Goal: Find contact information: Find contact information

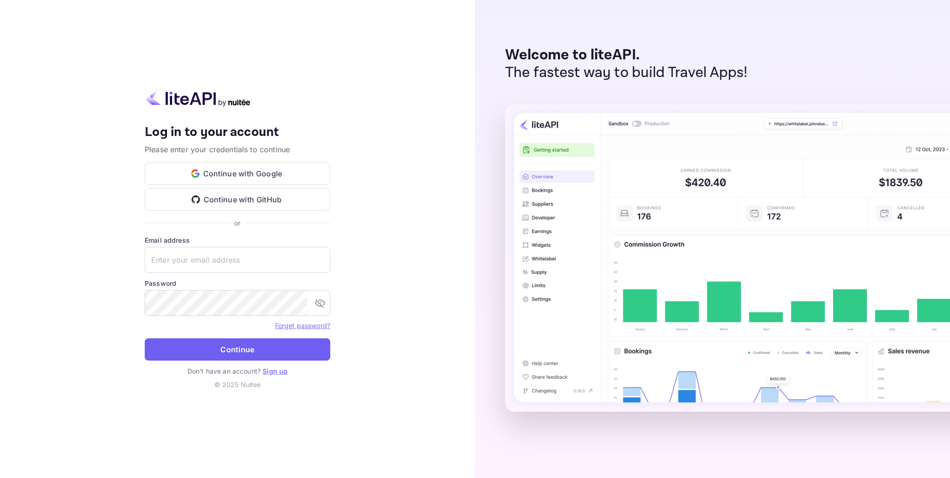
type input "[EMAIL_ADDRESS][DOMAIN_NAME]"
click at [250, 350] on button "Continue" at bounding box center [238, 349] width 186 height 22
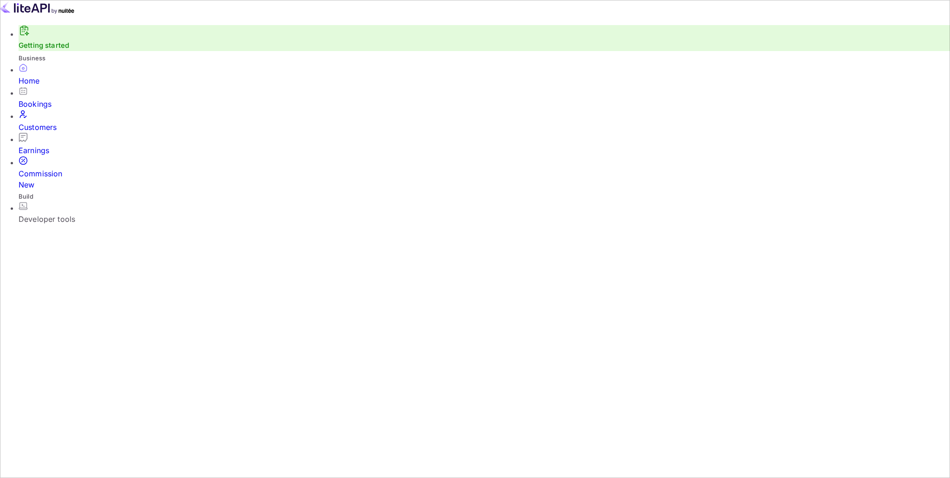
scroll to position [0, 0]
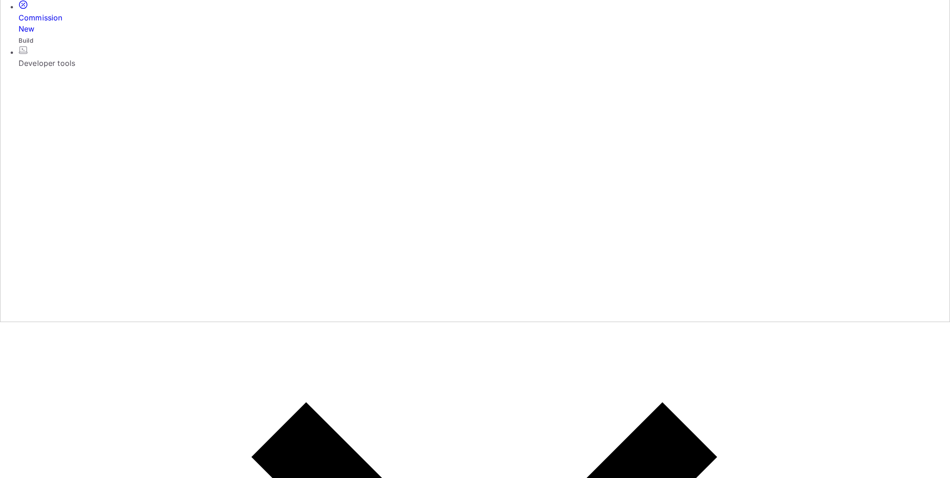
scroll to position [2, 0]
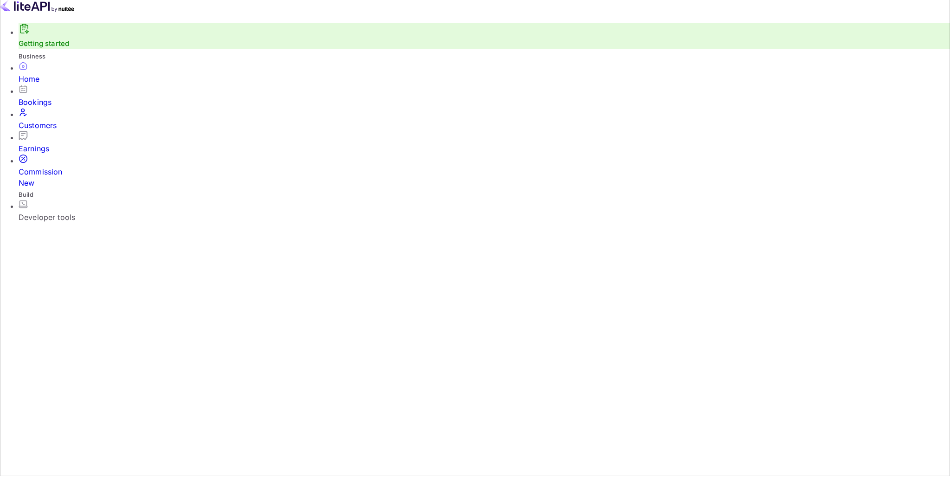
click at [58, 166] on div "Commission New" at bounding box center [485, 177] width 932 height 22
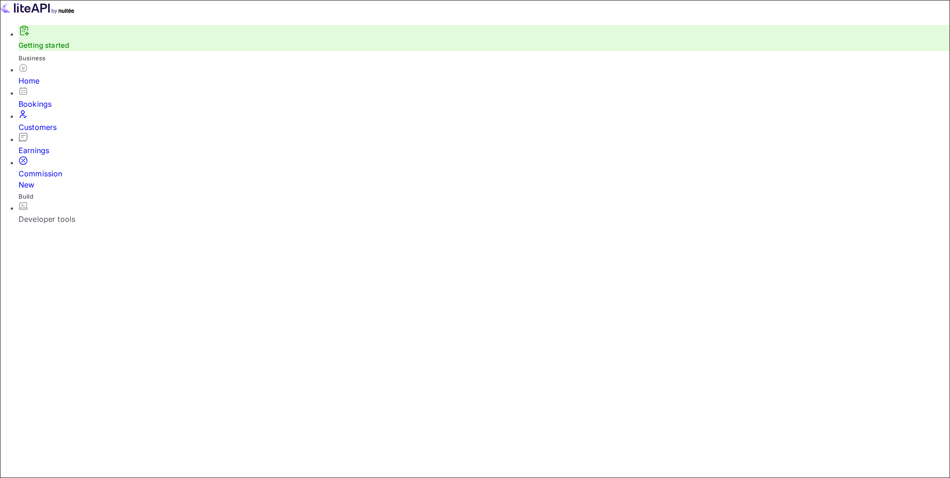
click at [41, 86] on div "Home" at bounding box center [485, 80] width 932 height 11
